Goal: Information Seeking & Learning: Learn about a topic

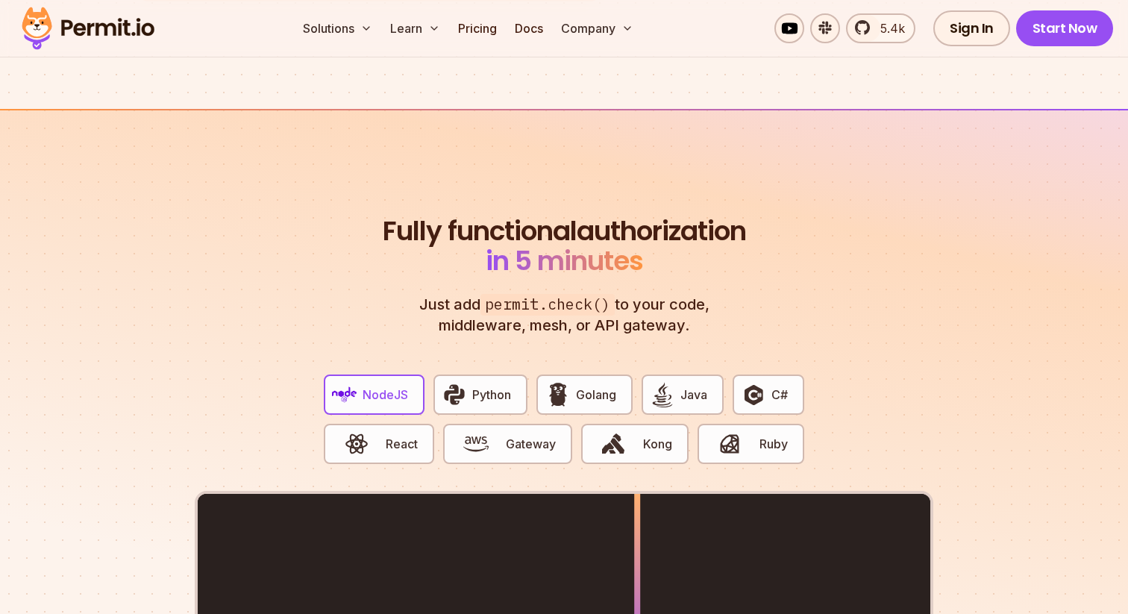
scroll to position [2900, 0]
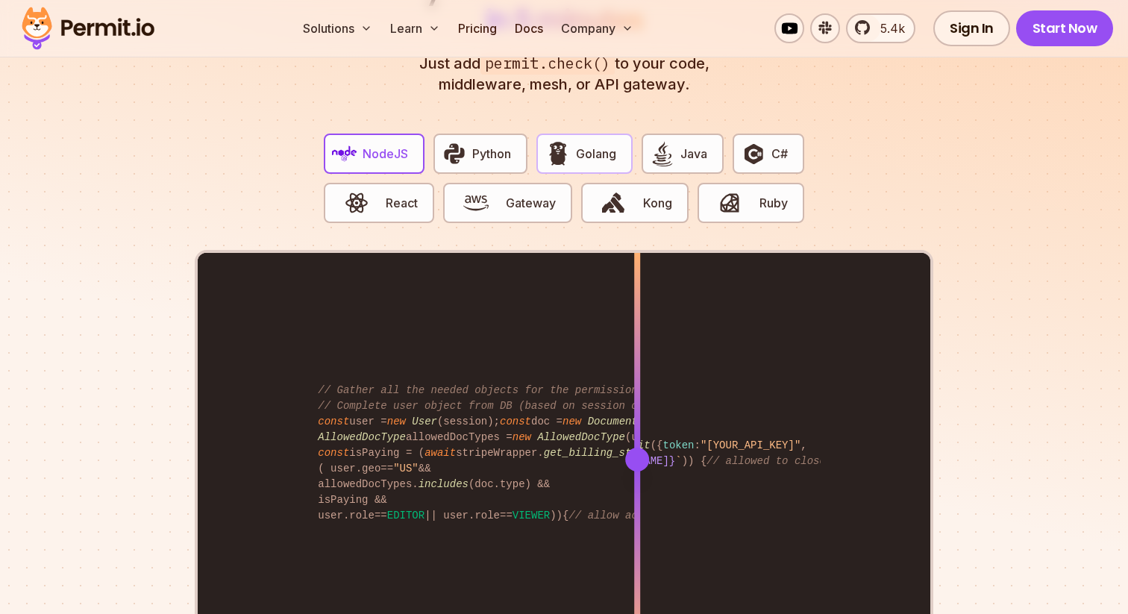
click at [603, 147] on button "Golang" at bounding box center [583, 154] width 95 height 40
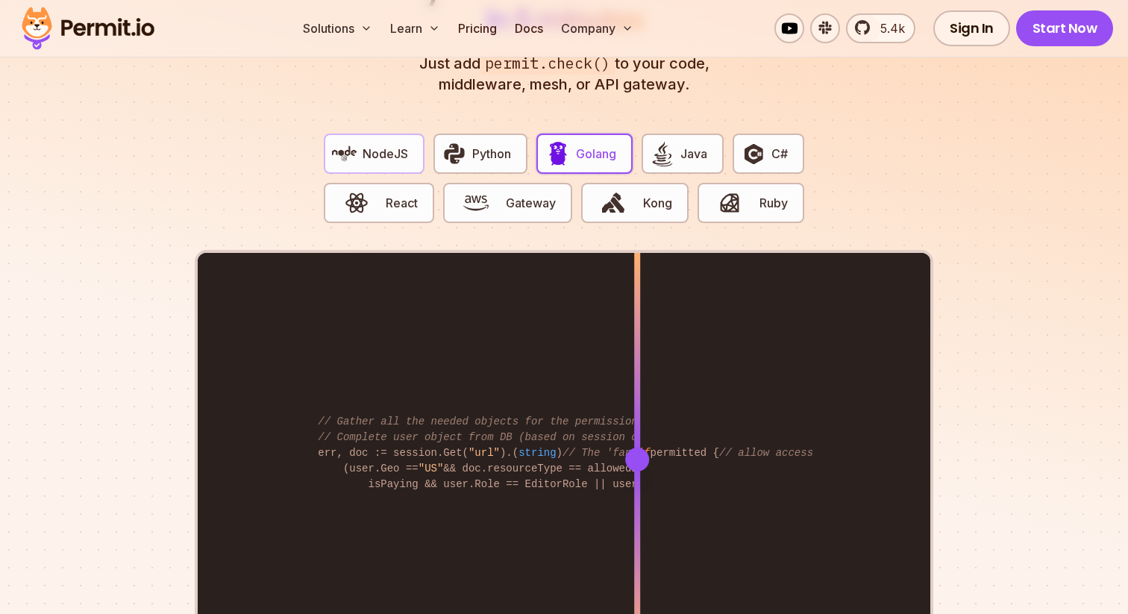
click at [369, 145] on span "NodeJS" at bounding box center [386, 154] width 46 height 18
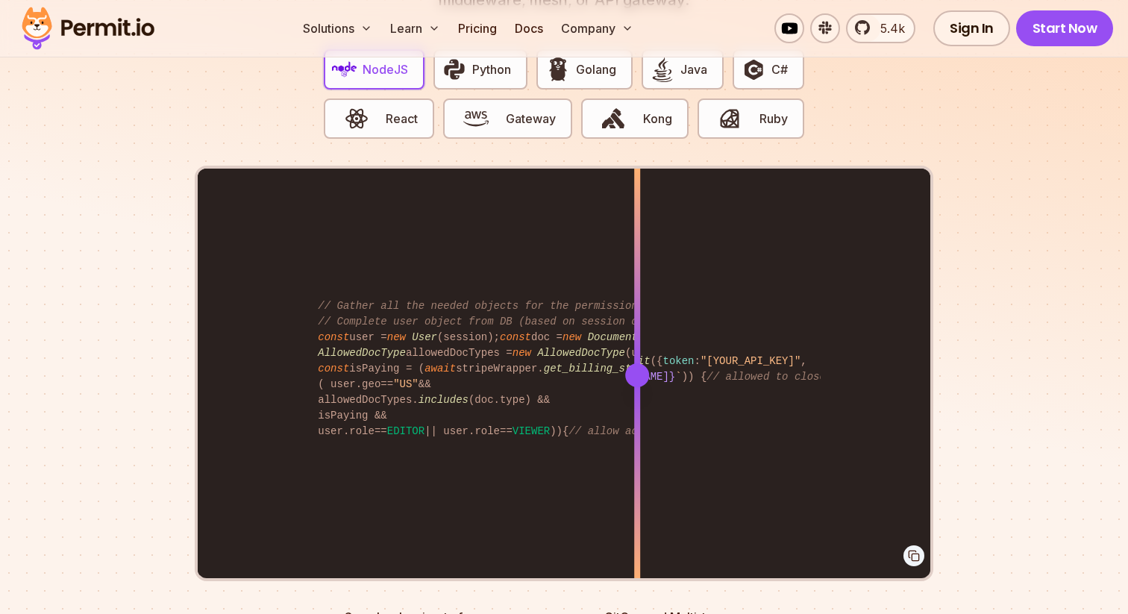
scroll to position [2986, 0]
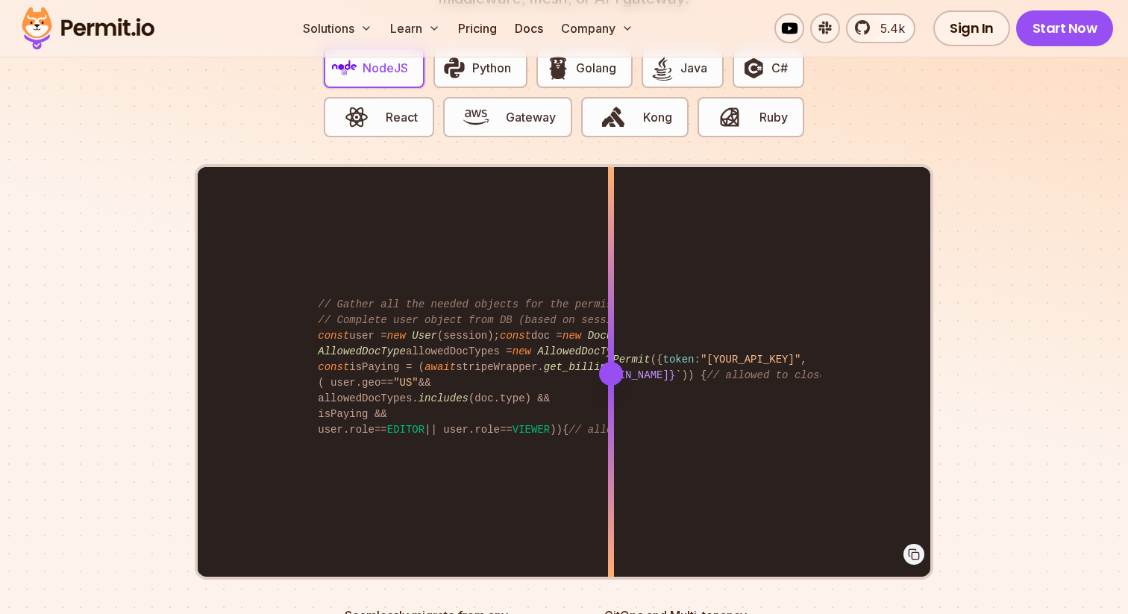
drag, startPoint x: 645, startPoint y: 361, endPoint x: 649, endPoint y: 294, distance: 67.2
click at [614, 294] on div at bounding box center [611, 373] width 6 height 412
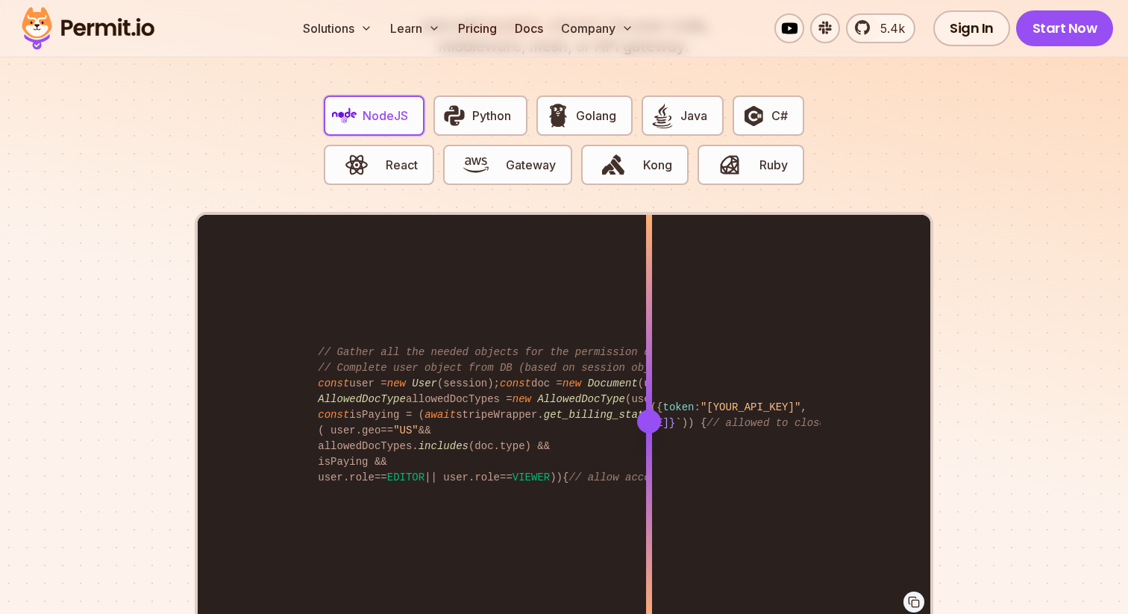
scroll to position [2931, 0]
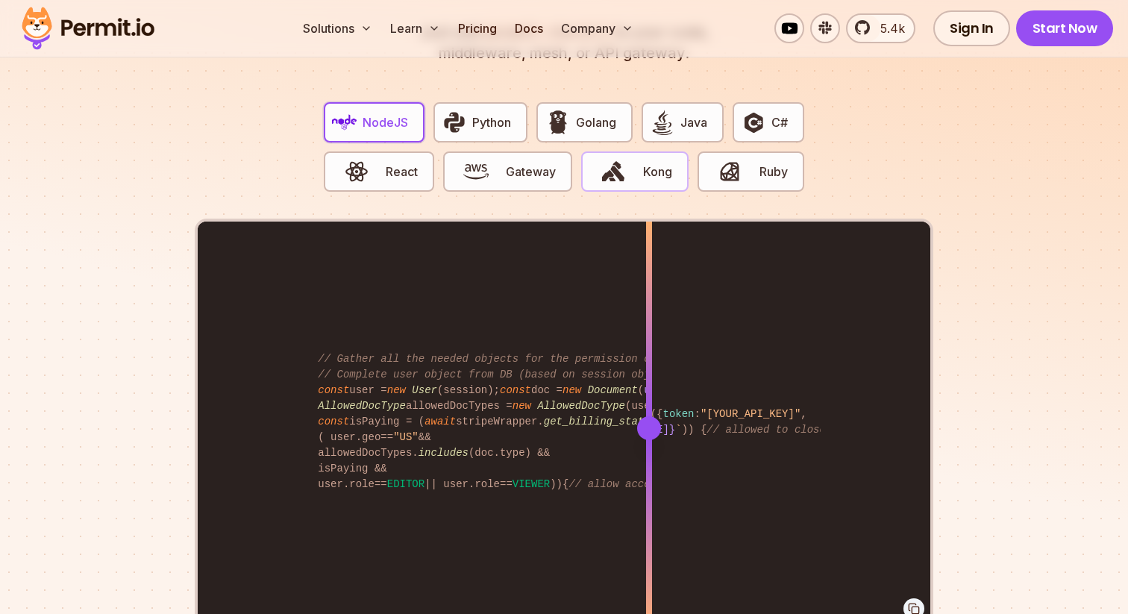
click at [629, 159] on span "button" at bounding box center [614, 171] width 50 height 25
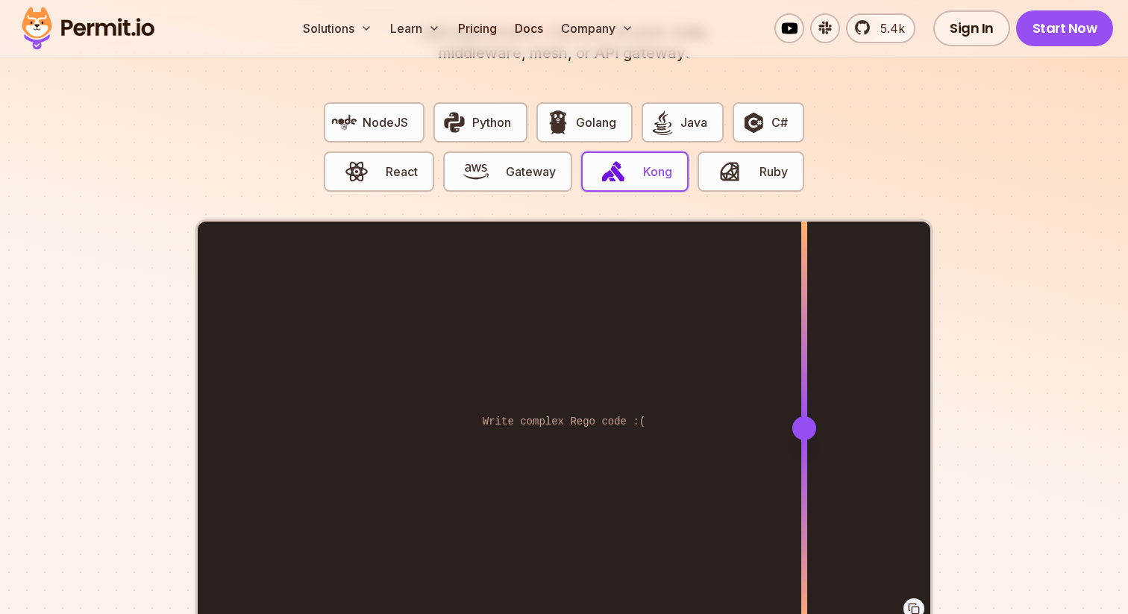
drag, startPoint x: 646, startPoint y: 407, endPoint x: 804, endPoint y: 379, distance: 160.6
click at [804, 379] on div at bounding box center [804, 428] width 6 height 412
click at [498, 160] on span "button" at bounding box center [476, 171] width 50 height 25
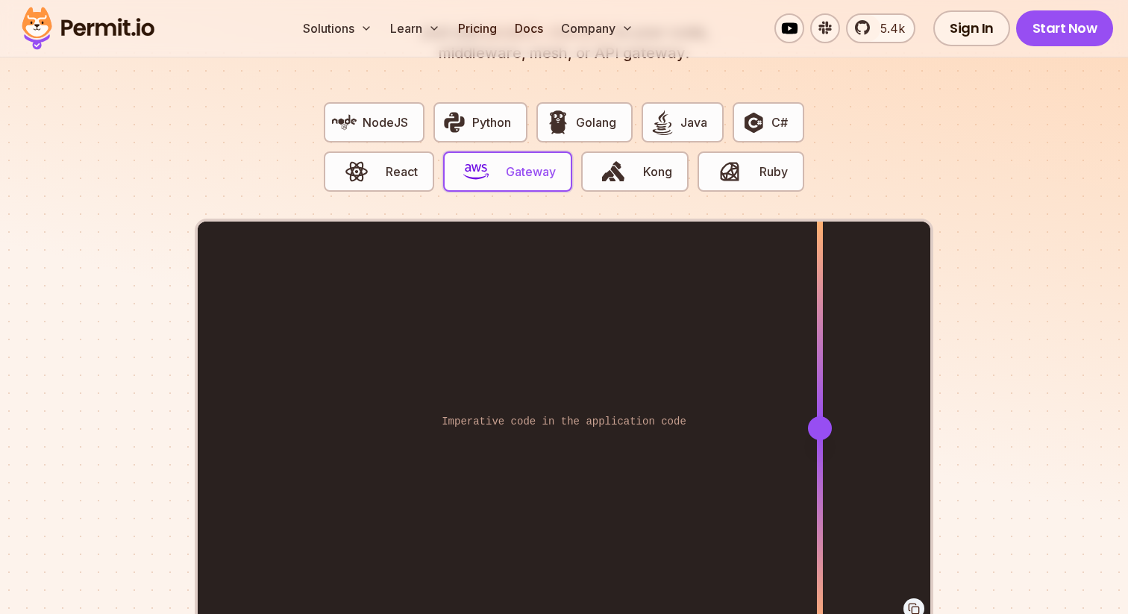
drag, startPoint x: 635, startPoint y: 405, endPoint x: 820, endPoint y: 380, distance: 186.7
click at [820, 380] on div at bounding box center [820, 428] width 6 height 412
click at [372, 165] on span "button" at bounding box center [356, 171] width 50 height 25
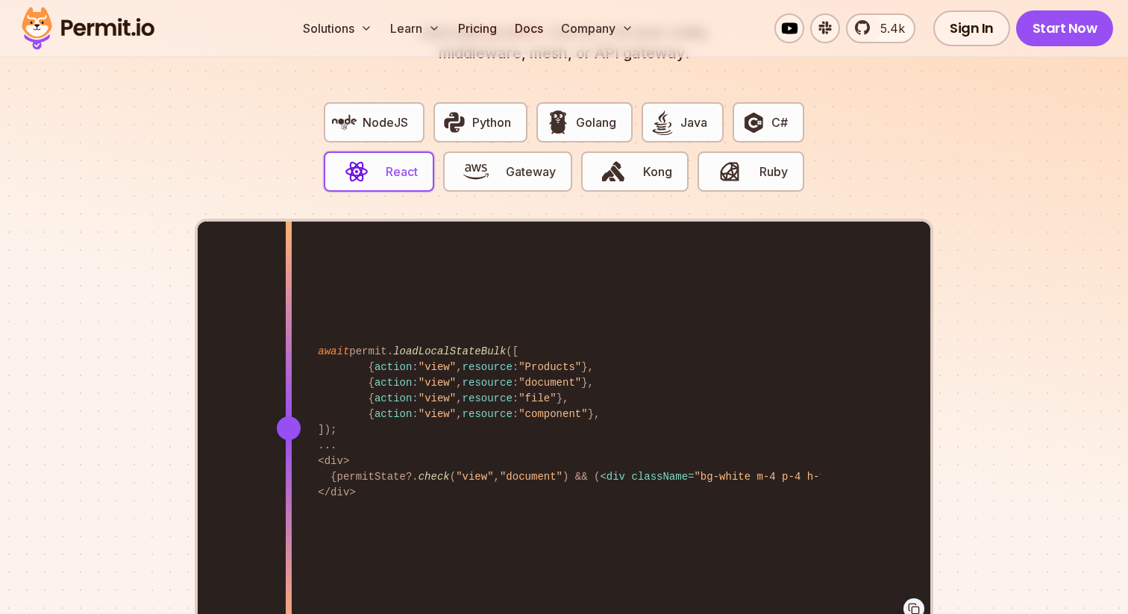
drag, startPoint x: 633, startPoint y: 408, endPoint x: 289, endPoint y: 322, distance: 354.5
click at [289, 322] on div at bounding box center [289, 428] width 6 height 412
click at [593, 117] on button "Golang" at bounding box center [583, 122] width 95 height 40
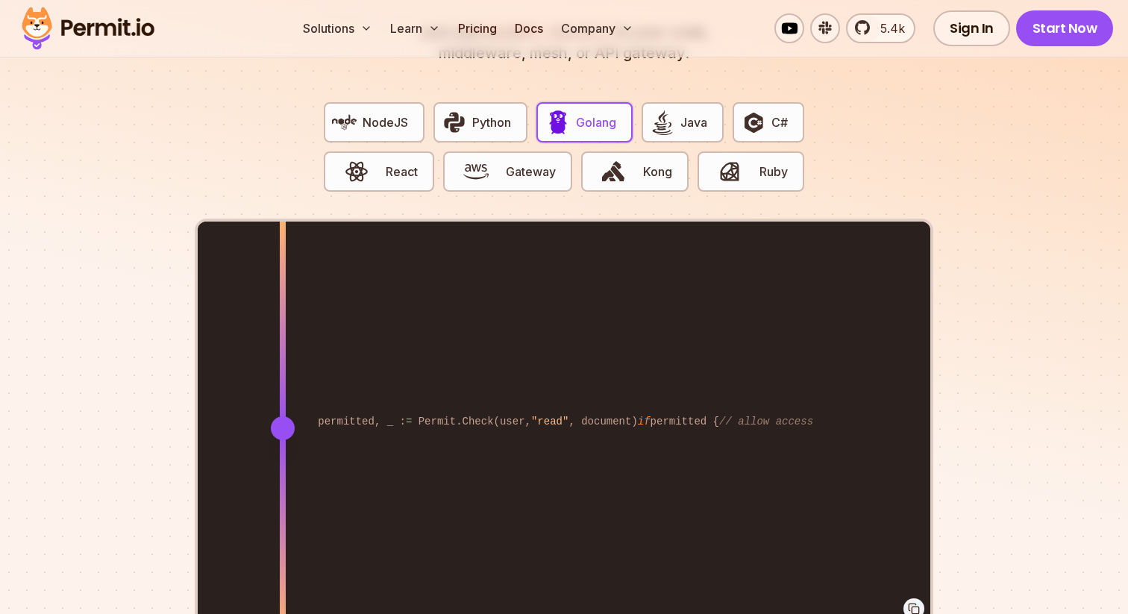
drag, startPoint x: 630, startPoint y: 405, endPoint x: 283, endPoint y: 404, distance: 347.7
click at [283, 416] on div at bounding box center [283, 428] width 24 height 24
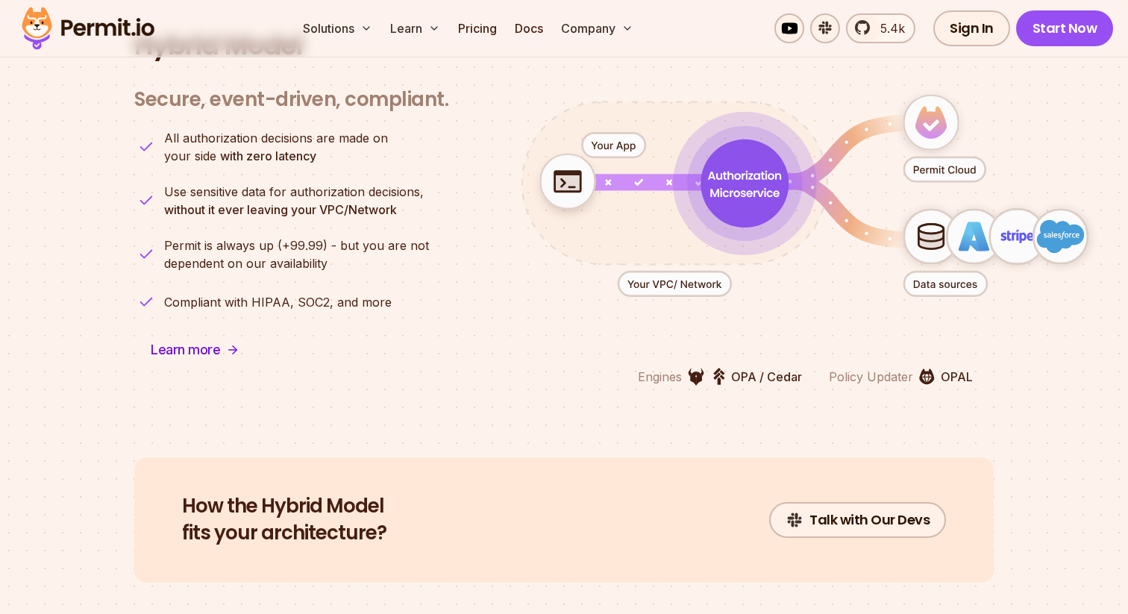
scroll to position [3803, 0]
